Goal: Check status: Check status

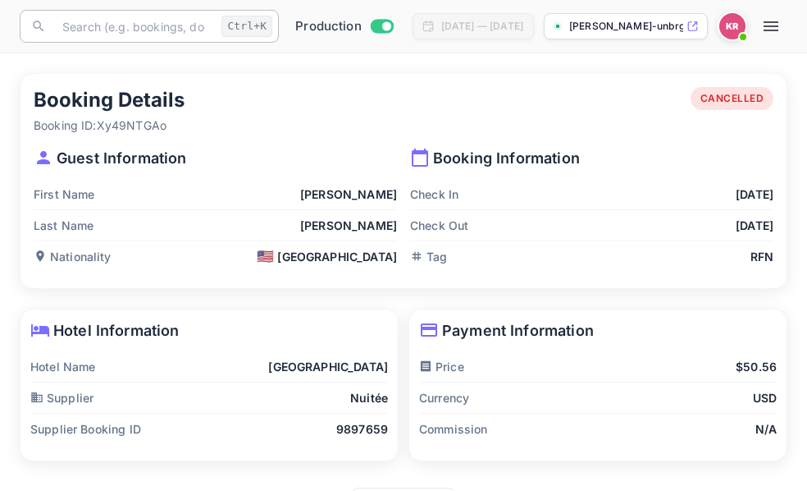
click at [66, 30] on input "text" at bounding box center [134, 26] width 162 height 33
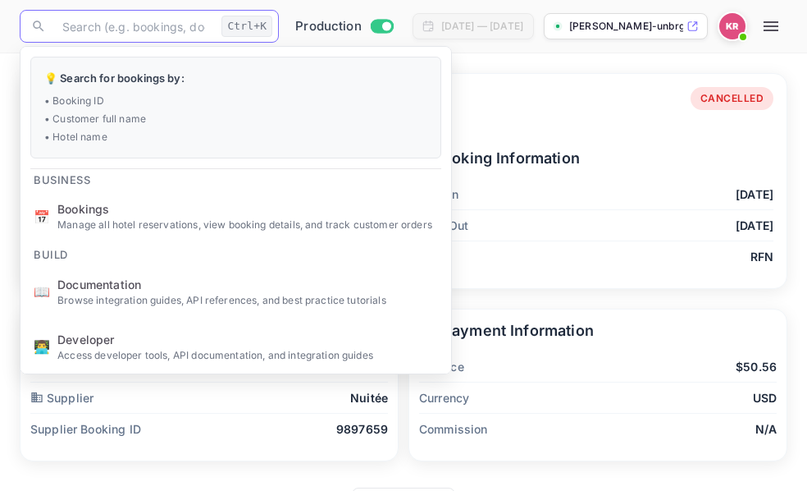
paste input "cG3b5FjhG"
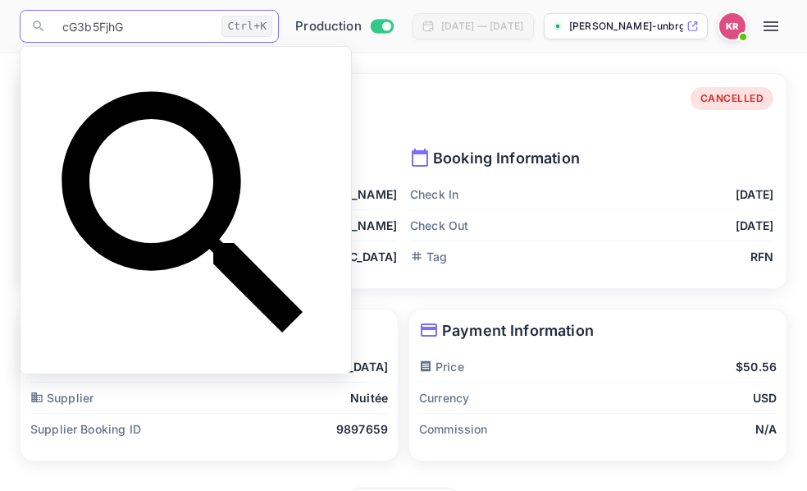
click at [66, 31] on input "cG3b5FjhG" at bounding box center [134, 26] width 162 height 33
type input "cG3b5FjhG"
click at [455, 92] on div "Booking Details Booking ID: Xy49NTGAo CANCELLED" at bounding box center [404, 110] width 740 height 47
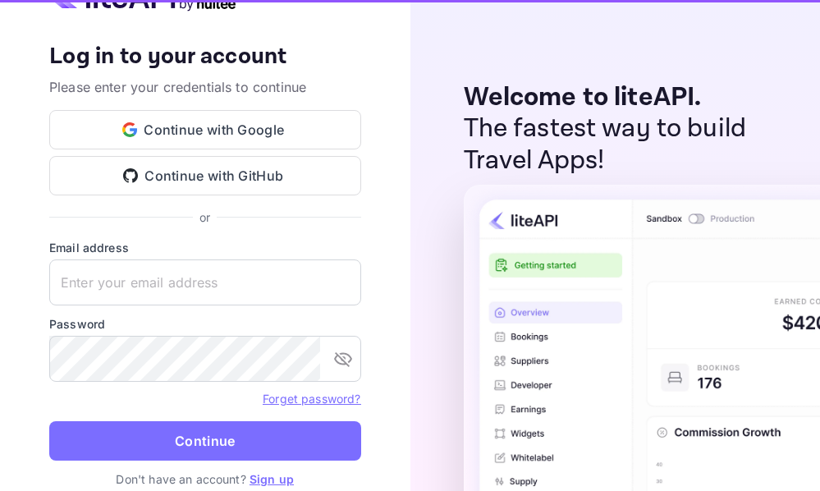
type input "[EMAIL_ADDRESS][DOMAIN_NAME]"
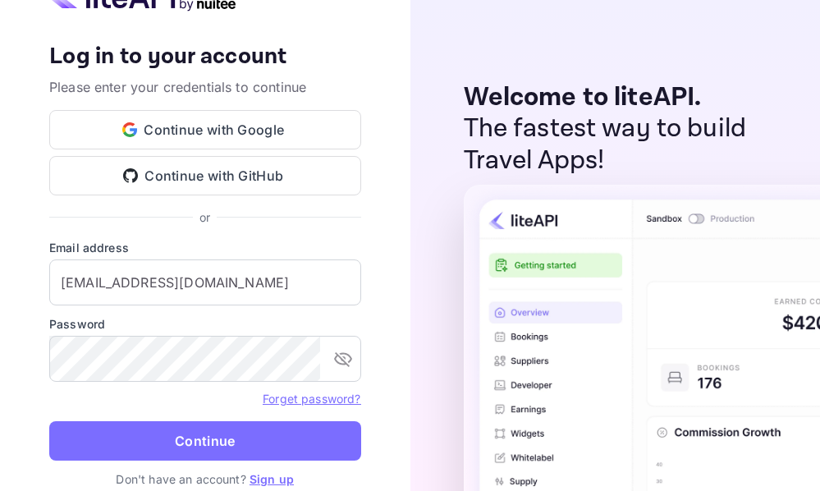
click at [230, 436] on button "Continue" at bounding box center [205, 440] width 312 height 39
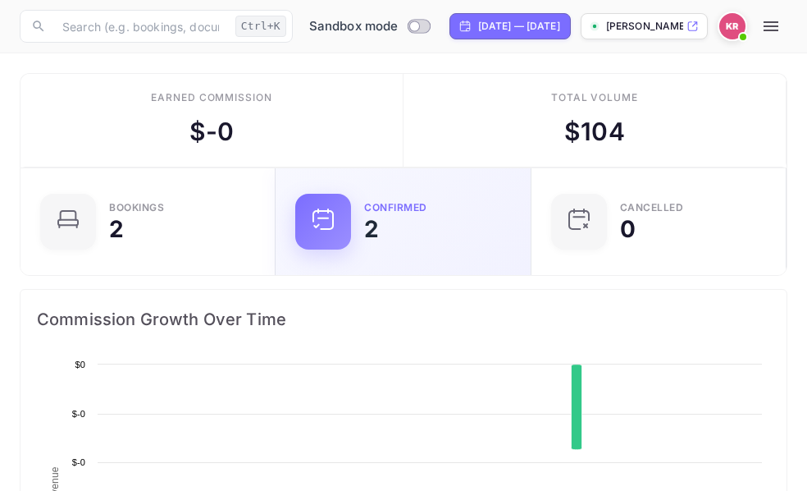
scroll to position [254, 363]
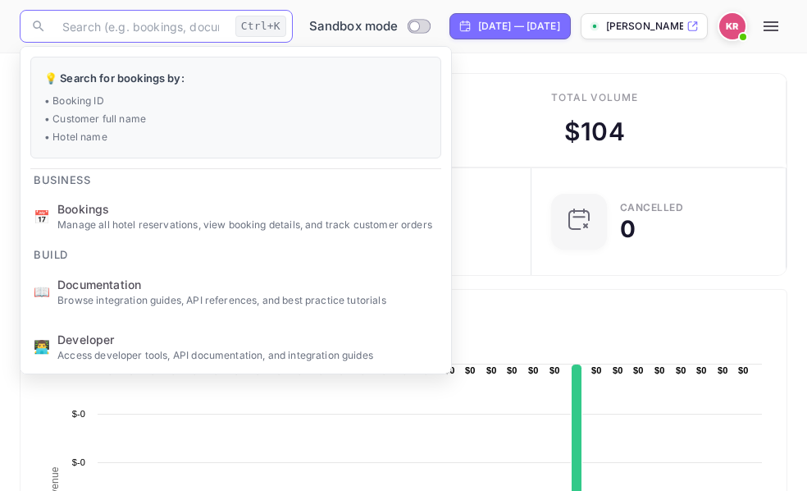
click at [89, 31] on input "text" at bounding box center [141, 26] width 176 height 33
paste input "cG3b5FjhG"
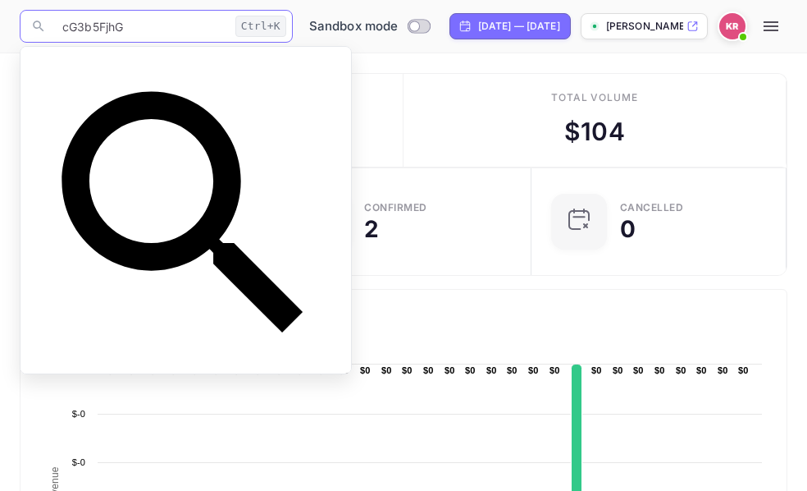
click at [65, 30] on input "cG3b5FjhG" at bounding box center [141, 26] width 176 height 33
click at [129, 30] on input "cG3b5FjhG" at bounding box center [141, 26] width 176 height 33
type input "cG3b5FjhG"
click at [454, 107] on div "Total volume $ 104" at bounding box center [595, 121] width 383 height 94
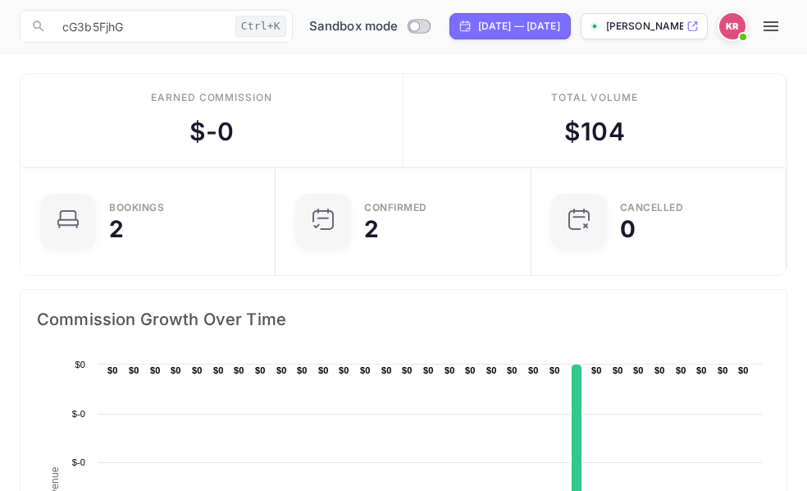
click at [775, 16] on button "button" at bounding box center [771, 26] width 33 height 33
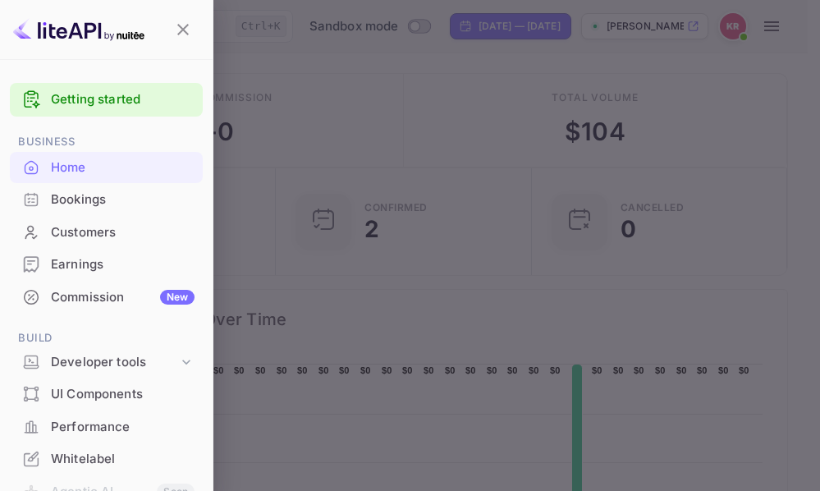
click at [62, 196] on div "Bookings" at bounding box center [123, 199] width 144 height 19
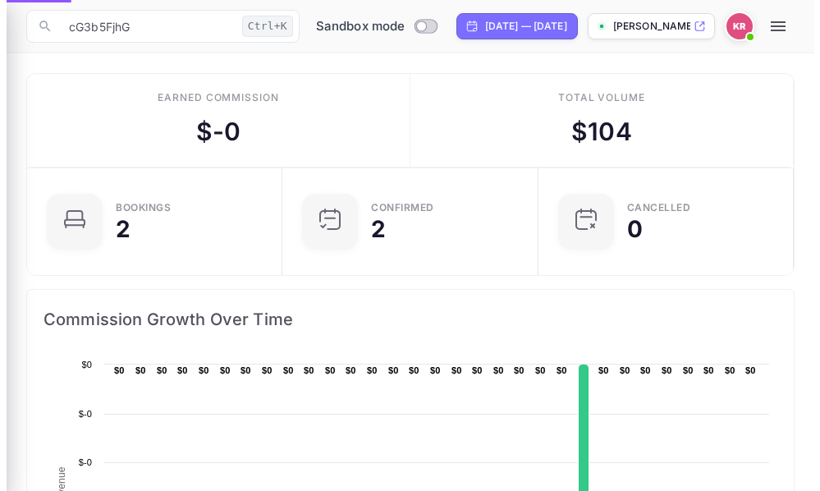
scroll to position [13, 13]
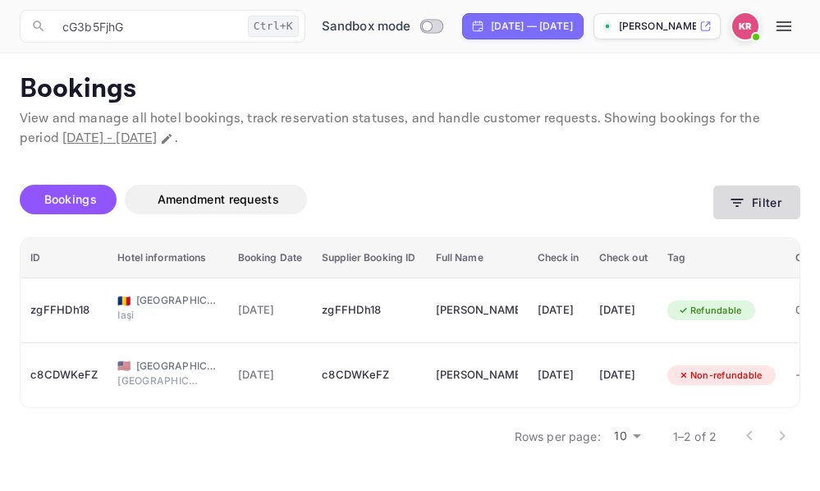
click at [735, 204] on icon "button" at bounding box center [737, 202] width 16 height 16
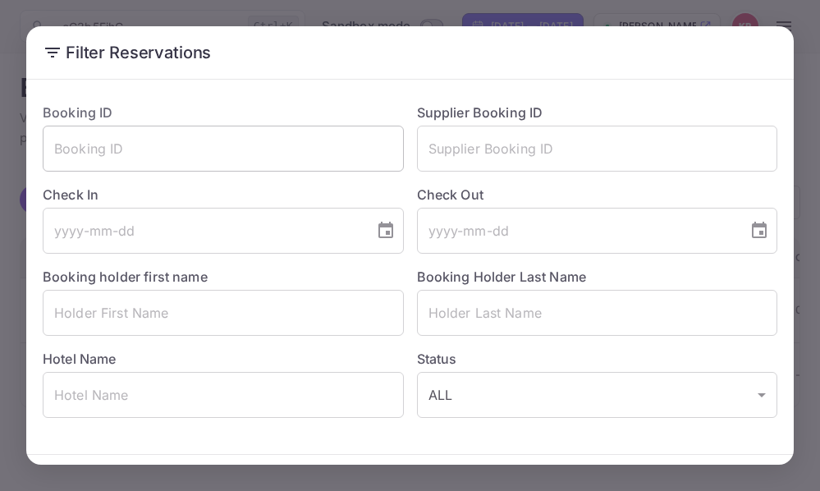
click at [62, 161] on input "text" at bounding box center [223, 149] width 361 height 46
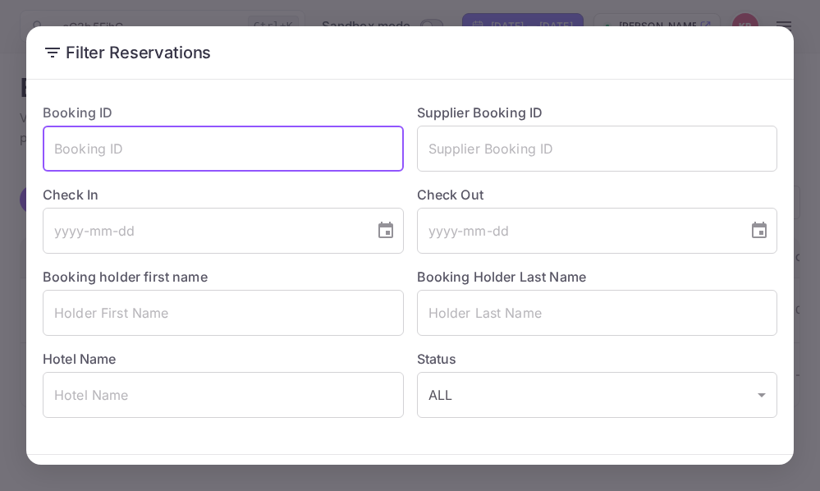
paste input "cG3b5FjhG"
click at [58, 153] on input "cG3b5FjhG" at bounding box center [223, 149] width 361 height 46
click at [126, 149] on input "cG3b5FjhG" at bounding box center [223, 149] width 361 height 46
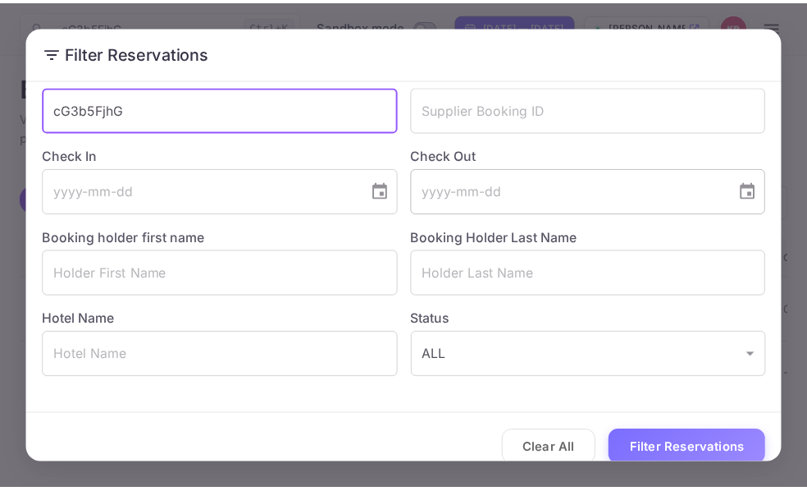
scroll to position [58, 0]
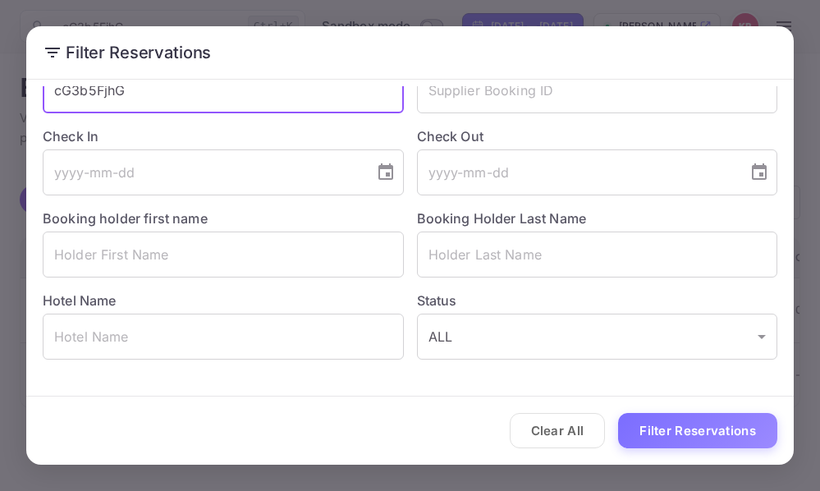
type input "cG3b5FjhG"
click at [662, 426] on button "Filter Reservations" at bounding box center [697, 430] width 159 height 35
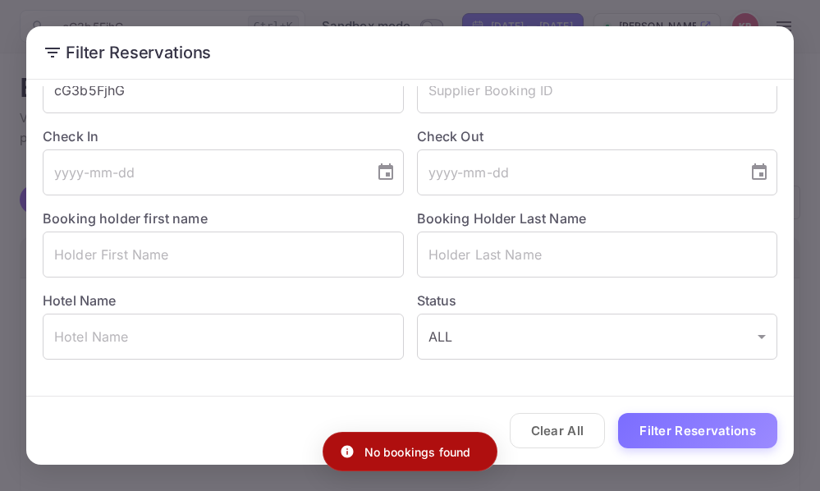
click at [807, 71] on div "Filter Reservations Booking ID cG3b5FjhG ​ Supplier Booking ID ​ Check In ​ Che…" at bounding box center [410, 245] width 820 height 491
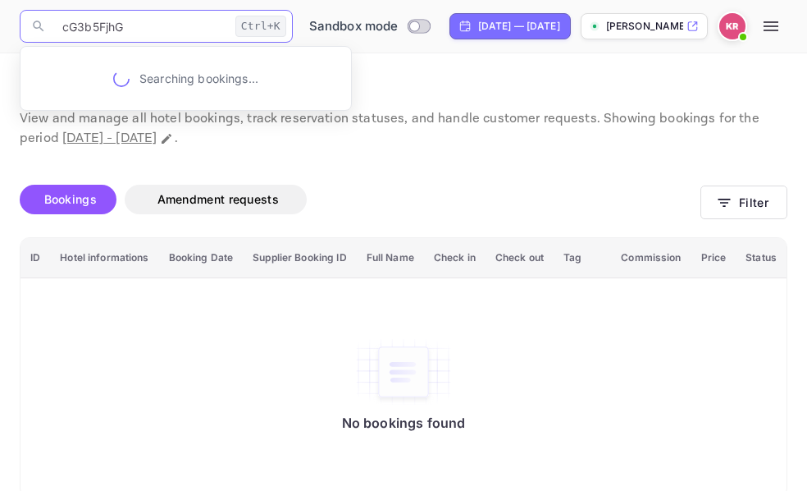
click at [61, 30] on input "cG3b5FjhG" at bounding box center [141, 26] width 176 height 33
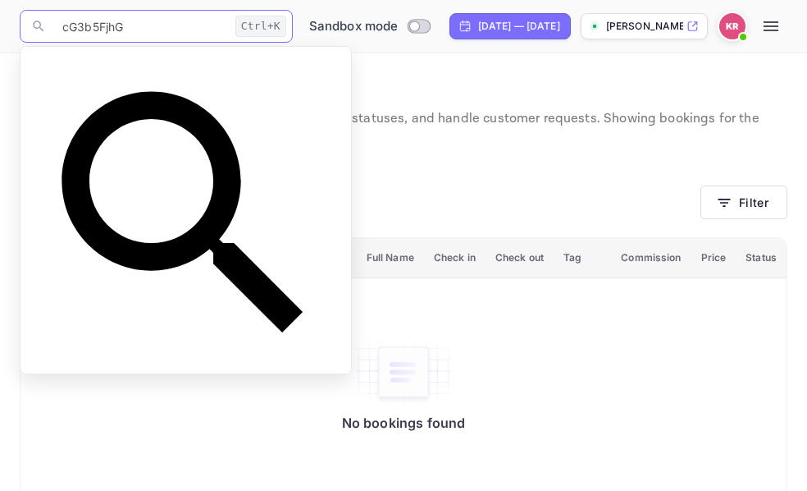
click at [130, 25] on input "cG3b5FjhG" at bounding box center [141, 26] width 176 height 33
click at [130, 24] on input "cG3b5FjhG" at bounding box center [141, 26] width 176 height 33
